Goal: Understand process/instructions: Learn about a topic

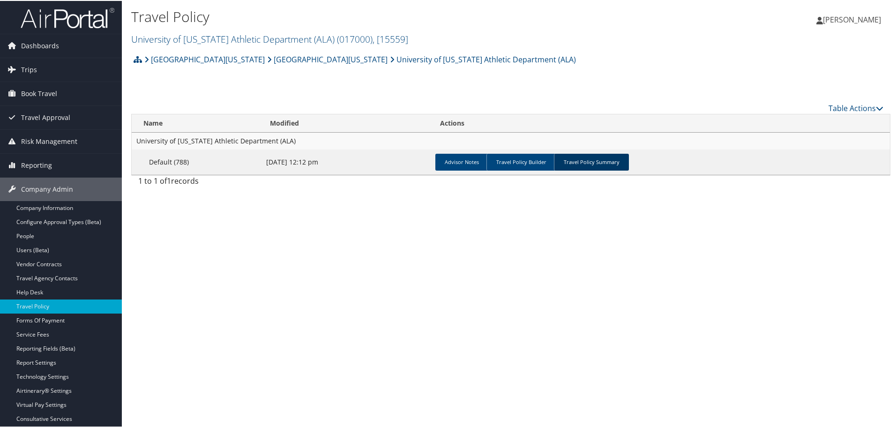
click at [596, 166] on link "Travel Policy Summary" at bounding box center [591, 161] width 75 height 17
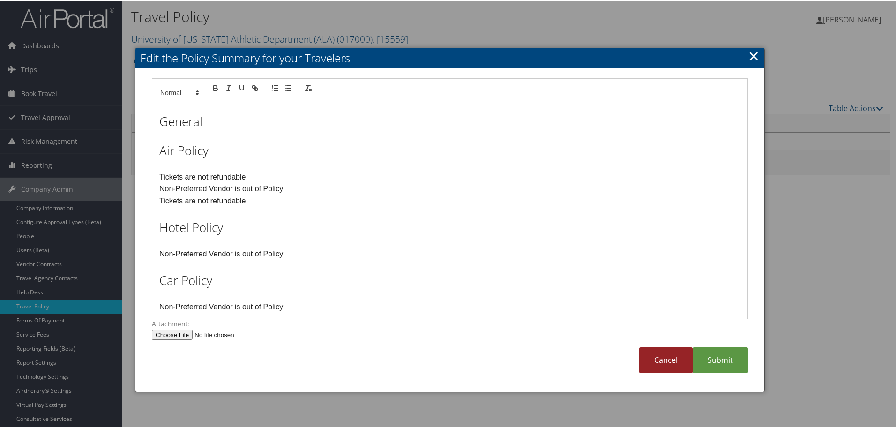
click at [663, 359] on link "Cancel" at bounding box center [666, 359] width 53 height 26
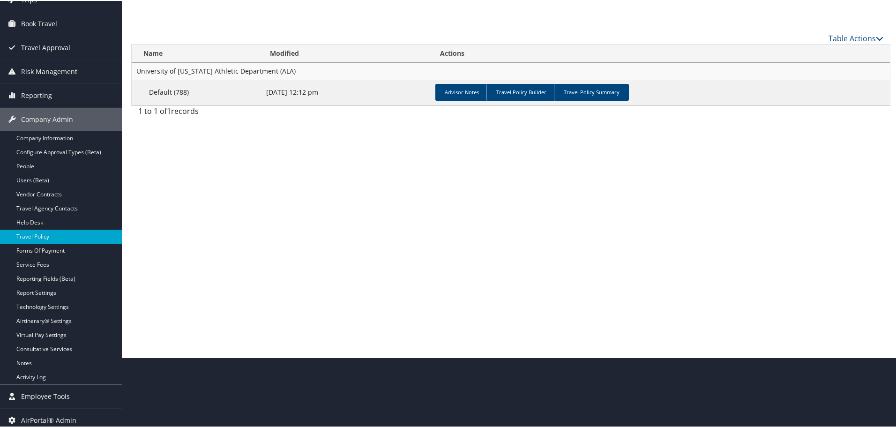
scroll to position [75, 0]
